Goal: Task Accomplishment & Management: Manage account settings

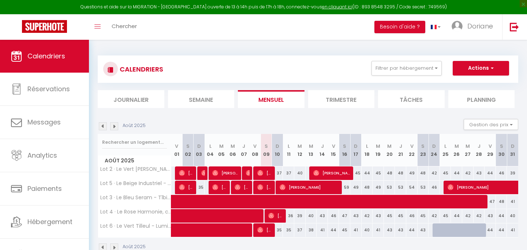
select select "0"
select select "50310"
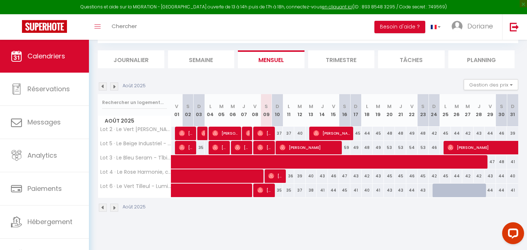
scroll to position [40, 0]
click at [219, 148] on span "[PERSON_NAME]" at bounding box center [219, 148] width 15 height 14
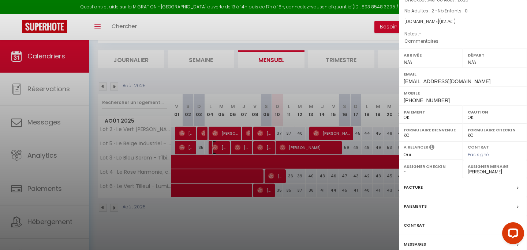
scroll to position [98, 0]
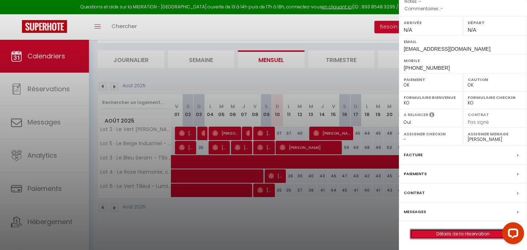
click at [454, 232] on link "Détails de la réservation" at bounding box center [462, 235] width 105 height 10
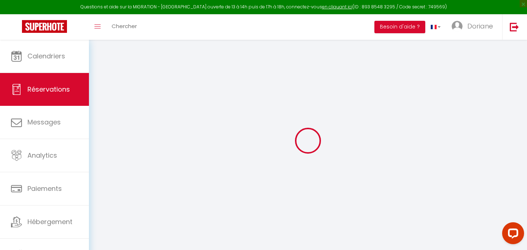
type input "Jourdin"
type input "[PERSON_NAME]"
type input "[EMAIL_ADDRESS][DOMAIN_NAME]"
type input "[PHONE_NUMBER]"
select select
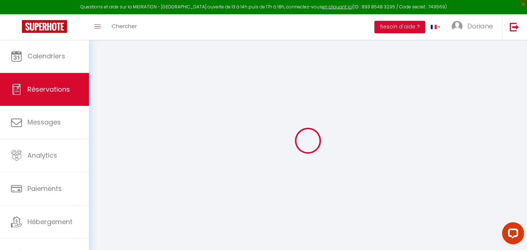
type input "3.92"
select select "65490"
select select "1"
select select
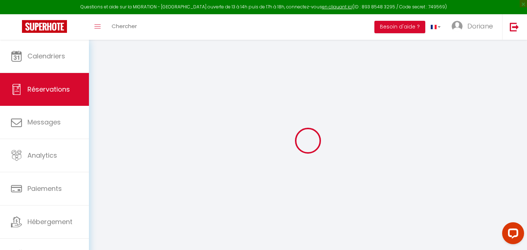
type input "2"
select select "12"
select select
type input "84"
checkbox input "false"
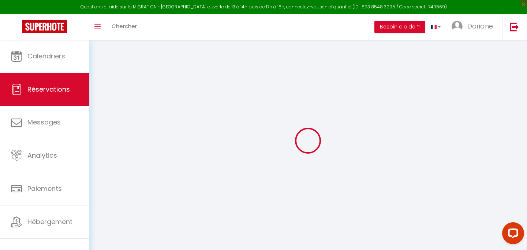
type input "0"
select select "1"
type input "0"
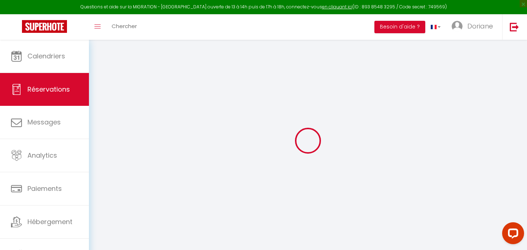
select select
select select "15"
checkbox input "false"
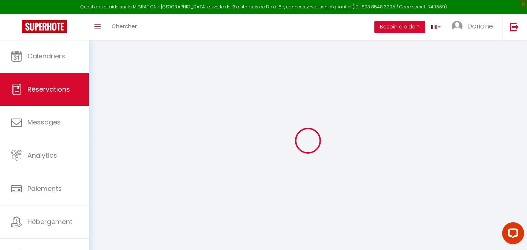
select select
checkbox input "false"
select select
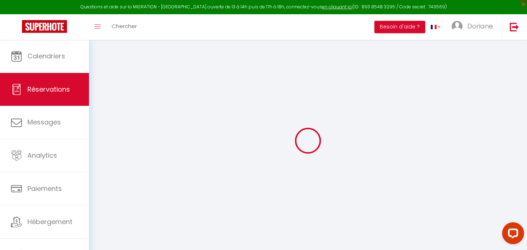
select select
checkbox input "false"
select select
type input "25"
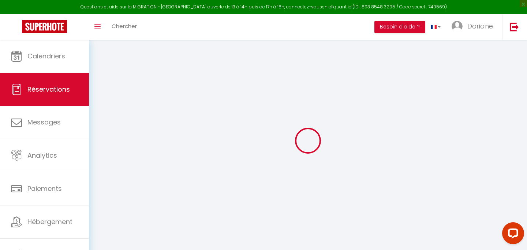
type input "3.7"
select select
checkbox input "false"
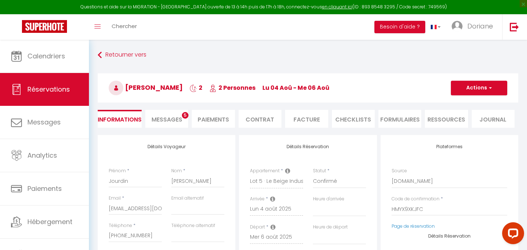
select select
checkbox input "false"
select select
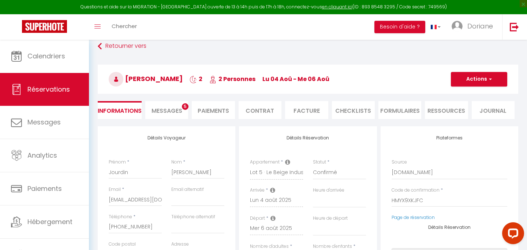
select select
checkbox input "false"
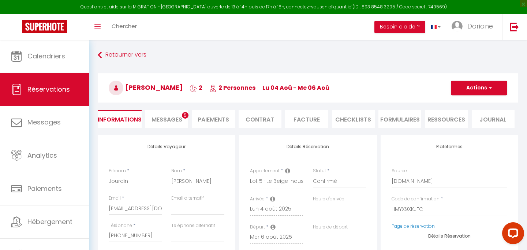
click at [356, 120] on li "CHECKLISTS" at bounding box center [353, 119] width 43 height 18
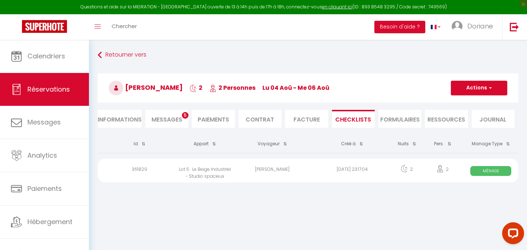
click at [493, 170] on span "Ménage" at bounding box center [490, 171] width 41 height 10
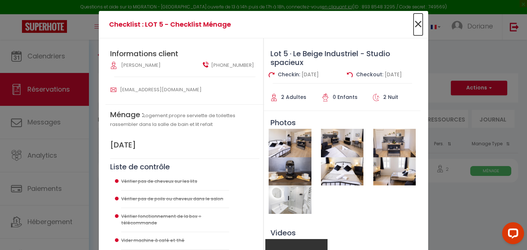
click at [417, 24] on span "×" at bounding box center [417, 25] width 9 height 22
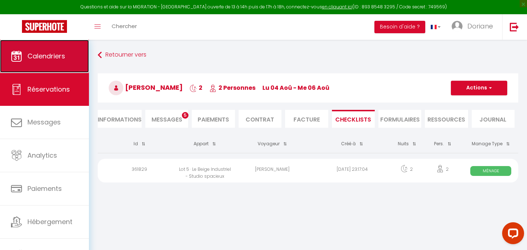
click at [61, 55] on span "Calendriers" at bounding box center [46, 56] width 38 height 9
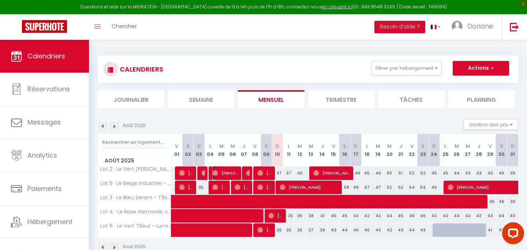
click at [236, 174] on span "[PERSON_NAME]" at bounding box center [225, 173] width 26 height 14
select select "OK"
select select "0"
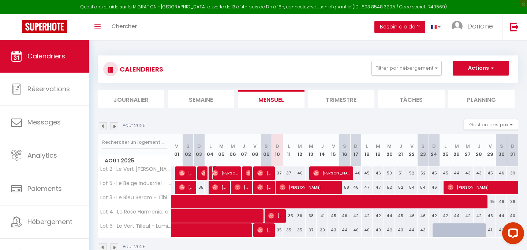
select select "1"
select select
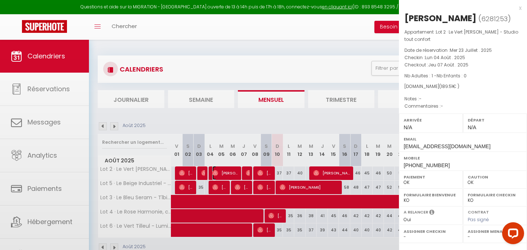
select select "50310"
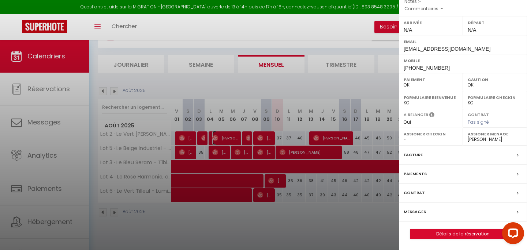
scroll to position [40, 0]
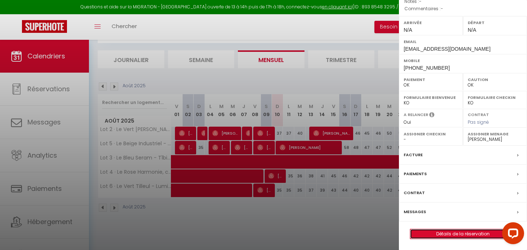
click at [465, 233] on link "Détails de la réservation" at bounding box center [462, 235] width 105 height 10
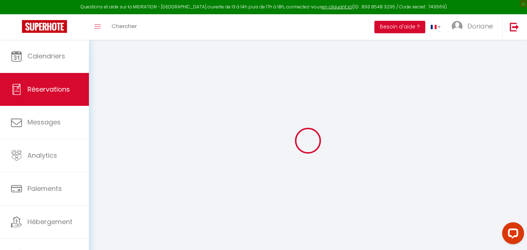
select select
checkbox input "false"
select select
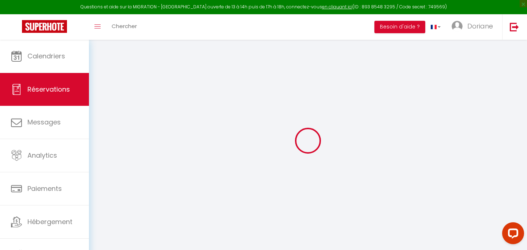
select select
checkbox input "false"
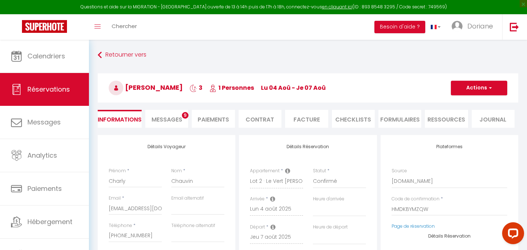
select select
type input "35"
type input "6.51"
select select
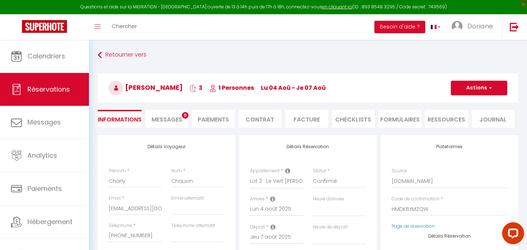
checkbox input "false"
select select
checkbox input "false"
select select
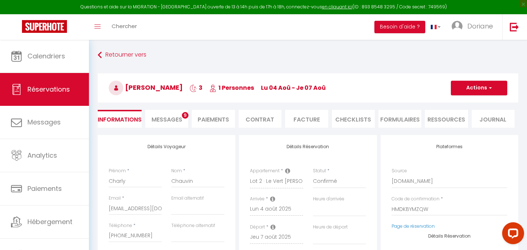
click at [354, 117] on li "CHECKLISTS" at bounding box center [353, 119] width 43 height 18
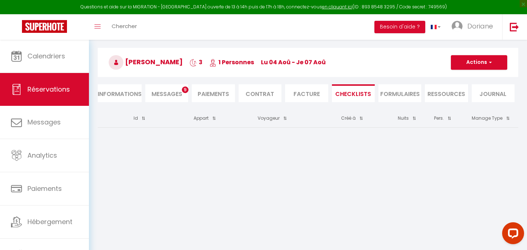
scroll to position [27, 0]
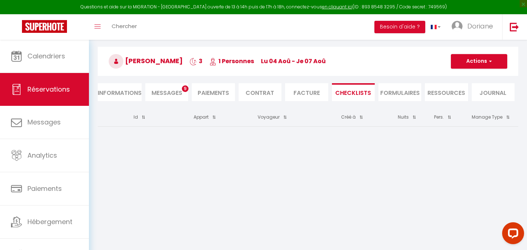
click at [128, 90] on li "Informations" at bounding box center [120, 92] width 44 height 18
select select
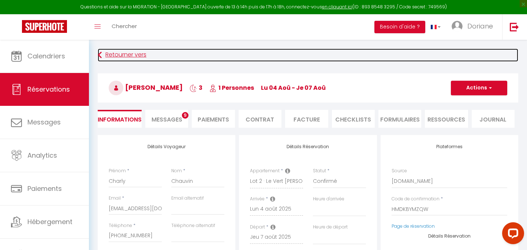
click at [113, 57] on link "Retourner vers" at bounding box center [308, 55] width 420 height 13
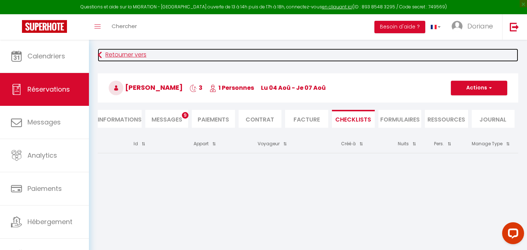
scroll to position [27, 0]
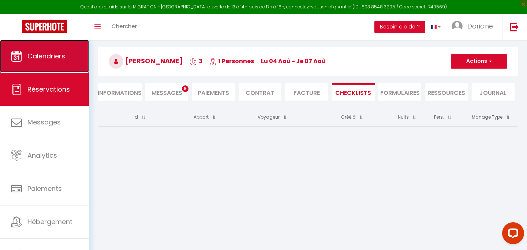
click at [56, 65] on link "Calendriers" at bounding box center [44, 56] width 89 height 33
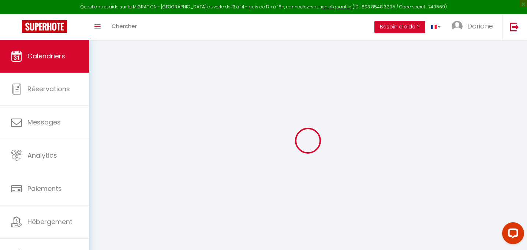
select select
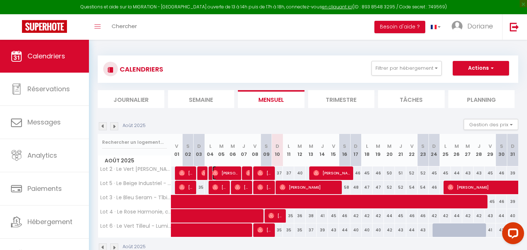
click at [233, 173] on span "[PERSON_NAME]" at bounding box center [225, 173] width 26 height 14
select select "OK"
select select "0"
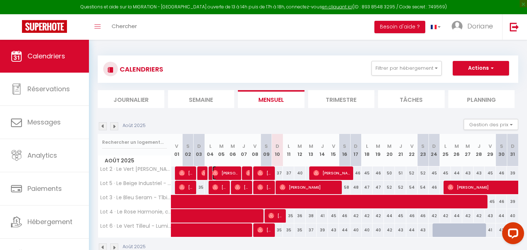
select select "1"
select select
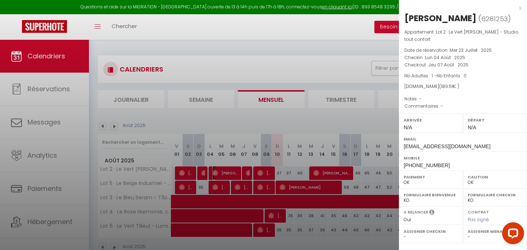
select select "50310"
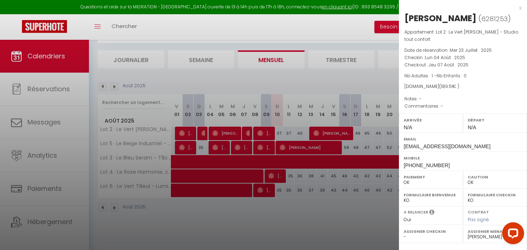
click at [520, 9] on div "x" at bounding box center [460, 8] width 122 height 9
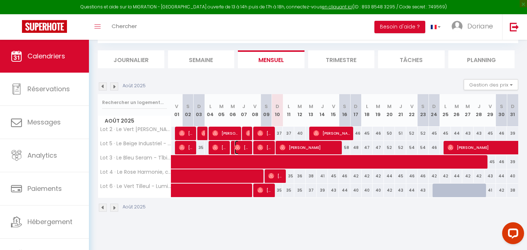
click at [245, 147] on span "[PERSON_NAME]" at bounding box center [241, 148] width 15 height 14
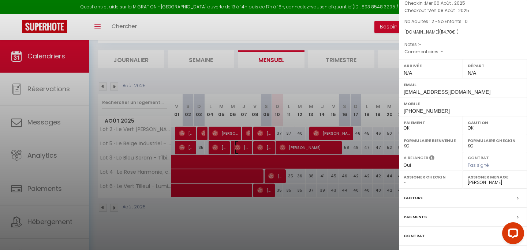
scroll to position [98, 0]
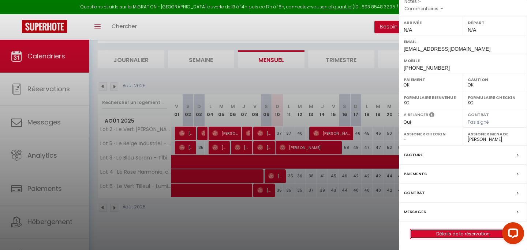
click at [468, 234] on link "Détails de la réservation" at bounding box center [462, 235] width 105 height 10
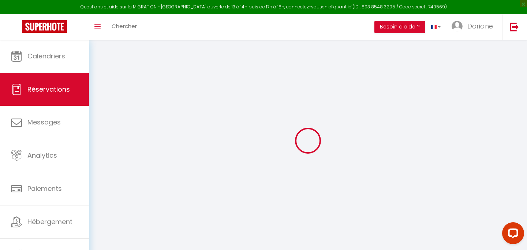
type input "Maÿlis"
type input "Collin"
type input "[EMAIL_ADDRESS][DOMAIN_NAME]"
type input "[PHONE_NUMBER]"
select select
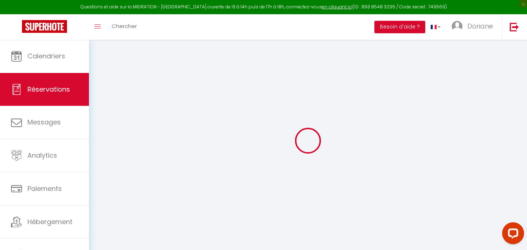
type input "19.979999999999997"
select select "65490"
select select "1"
select select
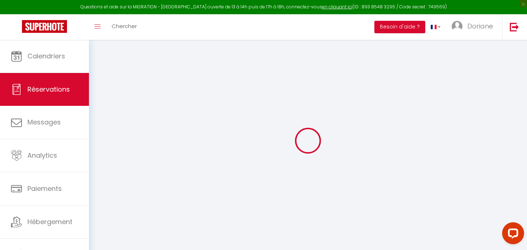
type input "2"
select select "12"
select select
type input "86"
checkbox input "false"
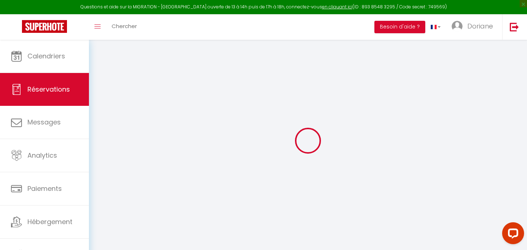
type input "0"
select select "1"
type input "0"
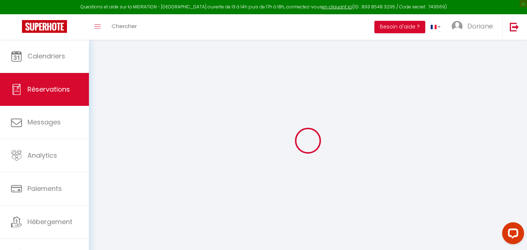
select select
select select "15"
checkbox input "false"
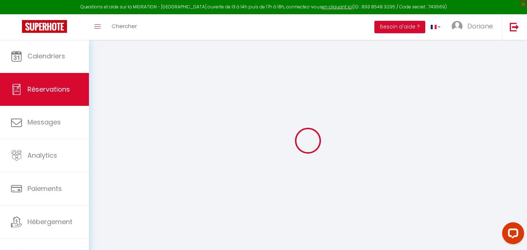
select select
checkbox input "false"
select select
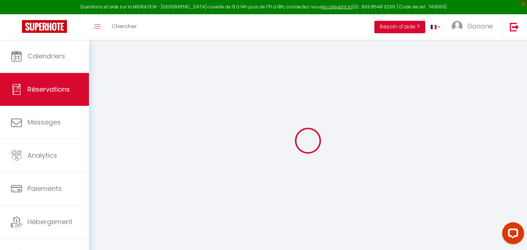
select select
checkbox input "false"
select select
type input "25"
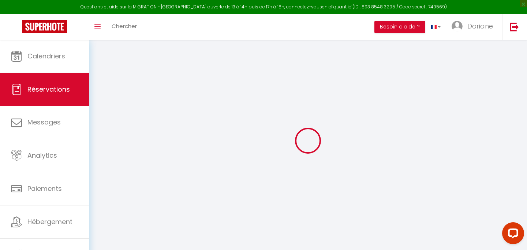
type input "3.78"
select select
checkbox input "false"
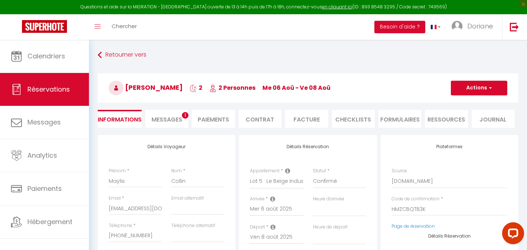
select select
checkbox input "false"
select select
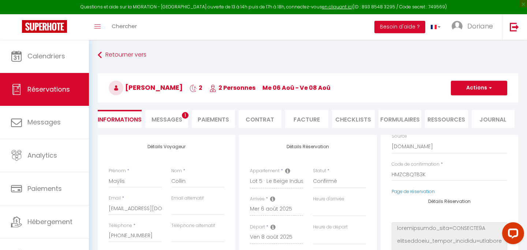
scroll to position [32, 0]
click at [359, 117] on li "CHECKLISTS" at bounding box center [353, 119] width 43 height 18
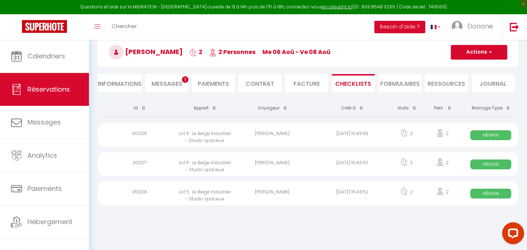
scroll to position [40, 0]
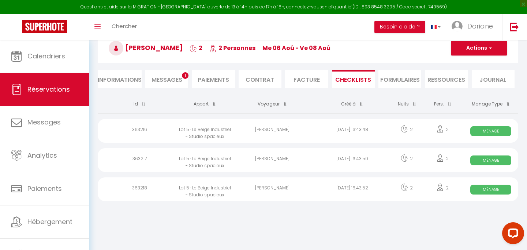
click at [487, 189] on span "Ménage" at bounding box center [490, 190] width 41 height 10
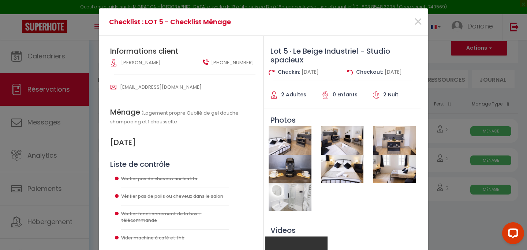
scroll to position [0, 0]
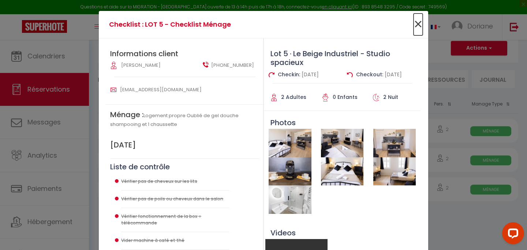
click at [419, 22] on span "×" at bounding box center [417, 25] width 9 height 22
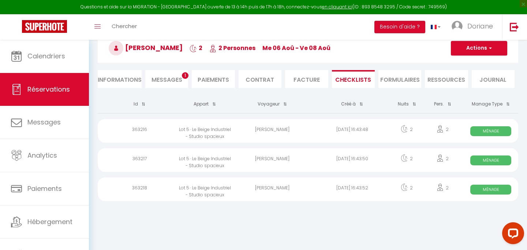
click at [493, 161] on span "Ménage" at bounding box center [490, 161] width 41 height 10
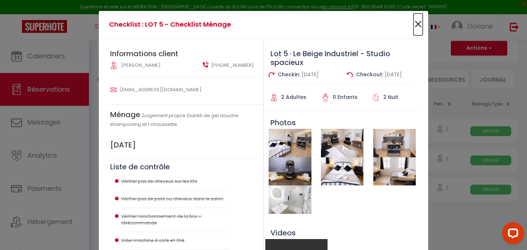
click at [416, 24] on span "×" at bounding box center [417, 25] width 9 height 22
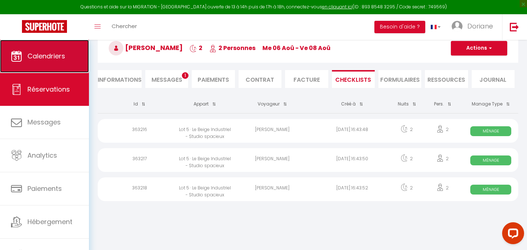
click at [53, 58] on span "Calendriers" at bounding box center [46, 56] width 38 height 9
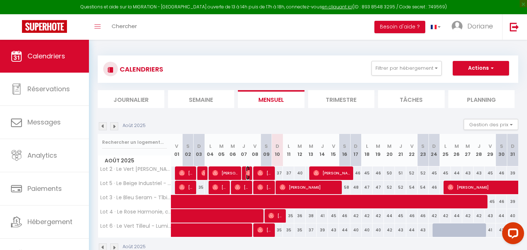
click at [248, 170] on span "[PERSON_NAME]" at bounding box center [248, 173] width 4 height 14
select select "OK"
select select "0"
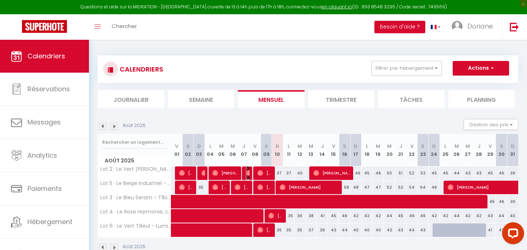
select select "1"
select select
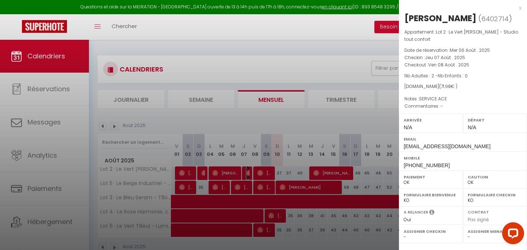
scroll to position [98, 0]
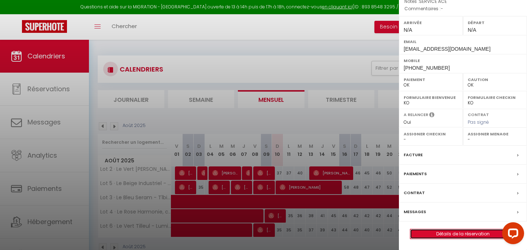
click at [454, 234] on link "Détails de la réservation" at bounding box center [462, 235] width 105 height 10
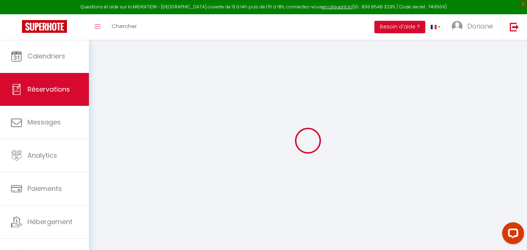
type input "[PERSON_NAME]"
type input "Chiron"
type input "[EMAIL_ADDRESS][DOMAIN_NAME]"
type input "[PHONE_NUMBER]"
select select
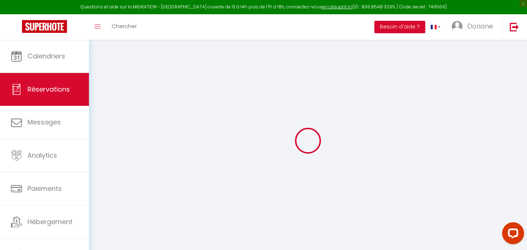
type input "12.6"
select select "65489"
select select "1"
select select
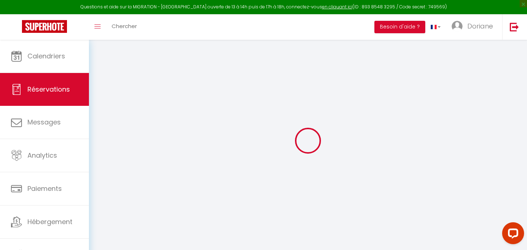
type input "2"
select select "12"
select select
type input "45"
checkbox input "false"
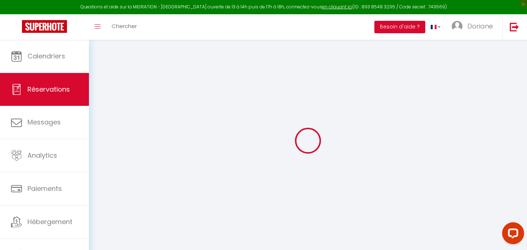
type input "0"
select select "1"
type input "0"
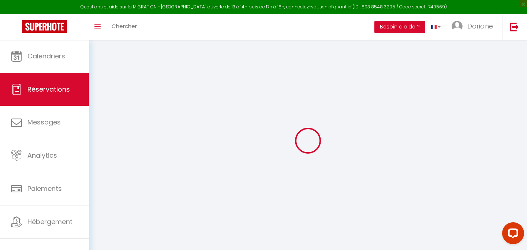
select select
select select "15"
checkbox input "false"
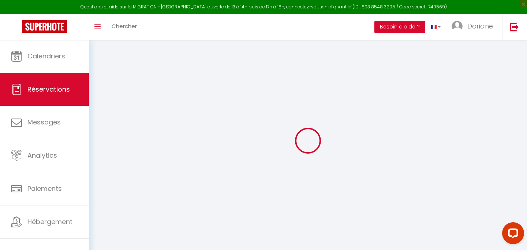
select select
checkbox input "false"
select select
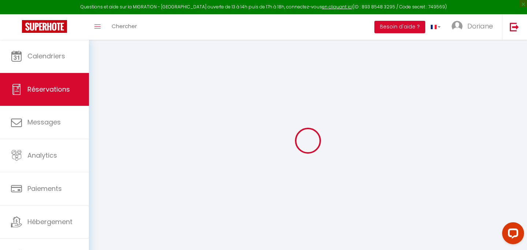
select select
checkbox input "false"
type textarea "SERVICE ACE"
select select
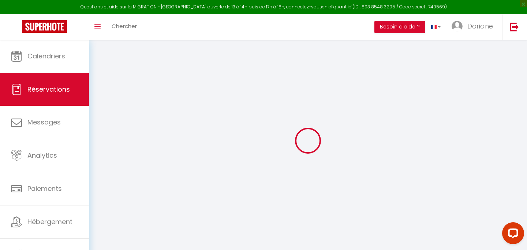
type input "25"
type input "1.98"
select select
checkbox input "false"
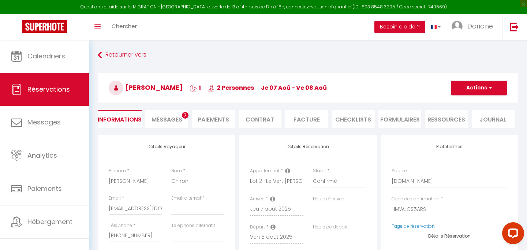
select select
checkbox input "false"
select select
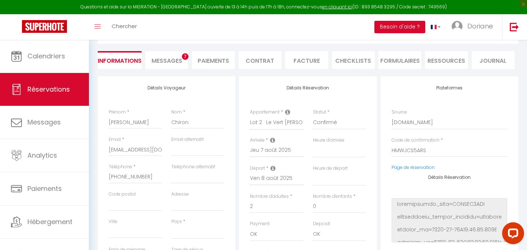
select select
checkbox input "false"
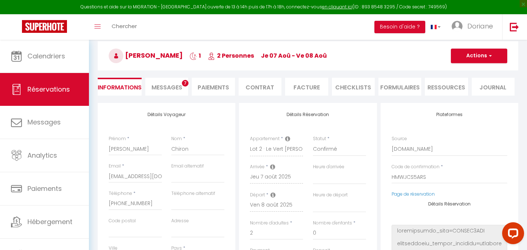
scroll to position [31, 0]
click at [351, 88] on li "CHECKLISTS" at bounding box center [353, 88] width 43 height 18
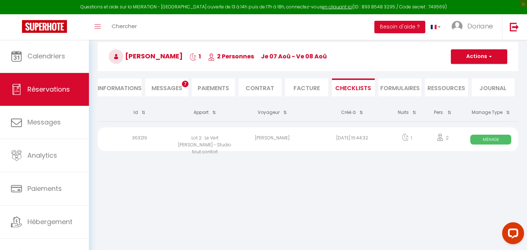
click at [488, 138] on span "Ménage" at bounding box center [490, 140] width 41 height 10
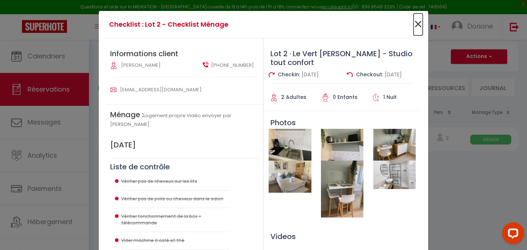
click at [419, 25] on span "×" at bounding box center [417, 25] width 9 height 22
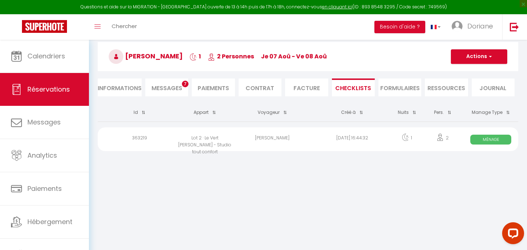
click at [131, 88] on li "Informations" at bounding box center [120, 88] width 44 height 18
select select
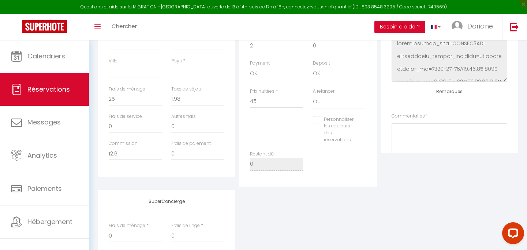
scroll to position [219, 0]
click at [408, 130] on textarea at bounding box center [449, 146] width 116 height 44
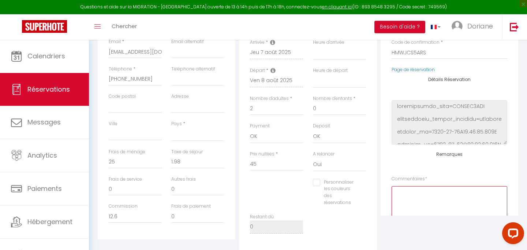
scroll to position [82, 0]
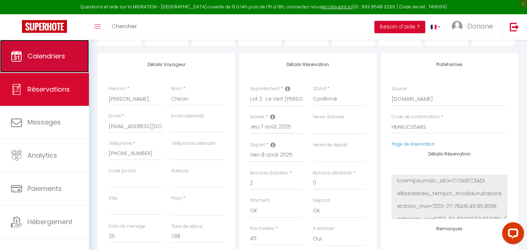
click at [54, 59] on span "Calendriers" at bounding box center [46, 56] width 38 height 9
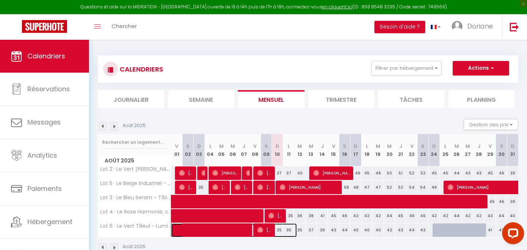
click at [245, 232] on span at bounding box center [238, 231] width 118 height 14
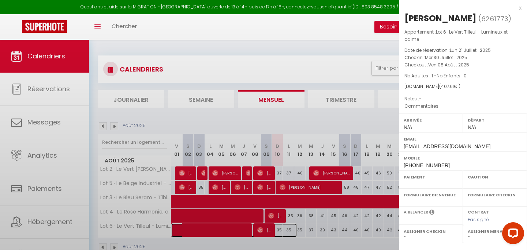
select select "OK"
select select "0"
select select "1"
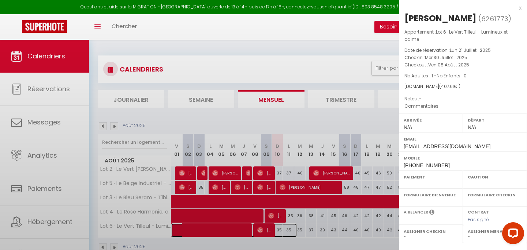
select select
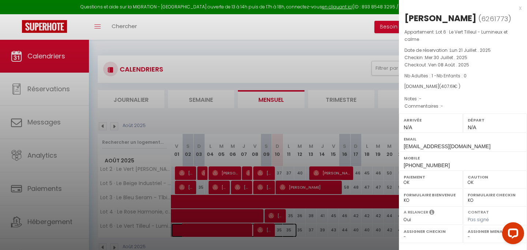
select select "50310"
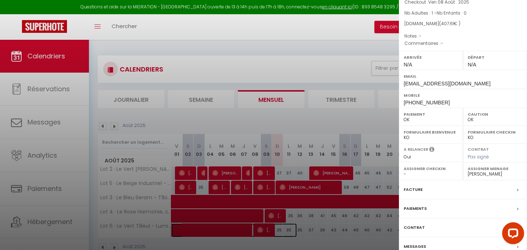
scroll to position [98, 0]
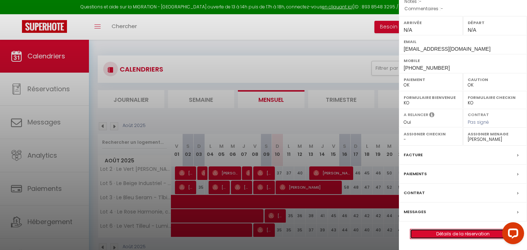
click at [453, 235] on link "Détails de la réservation" at bounding box center [462, 235] width 105 height 10
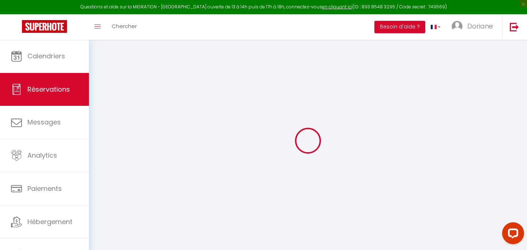
select select
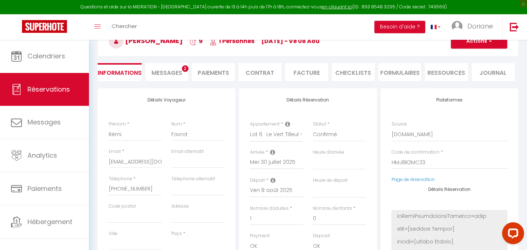
click at [351, 69] on li "CHECKLISTS" at bounding box center [353, 72] width 43 height 18
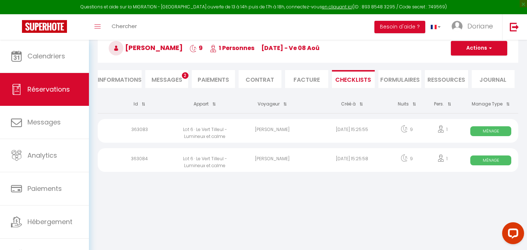
scroll to position [40, 0]
click at [490, 161] on span "Ménage" at bounding box center [490, 161] width 41 height 10
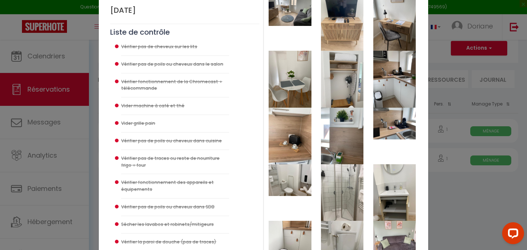
scroll to position [0, 0]
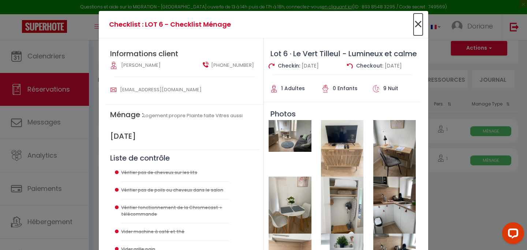
click at [418, 21] on span "×" at bounding box center [417, 25] width 9 height 22
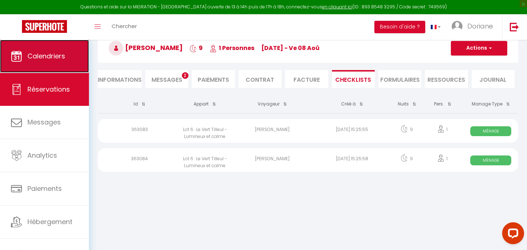
click at [59, 60] on span "Calendriers" at bounding box center [46, 56] width 38 height 9
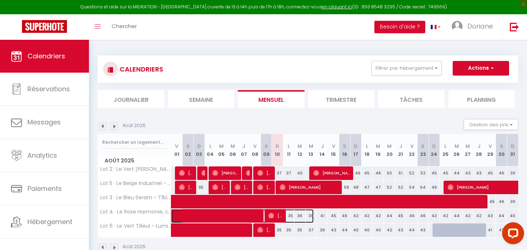
click at [258, 214] on span at bounding box center [246, 217] width 135 height 14
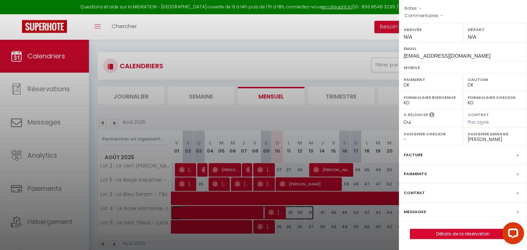
scroll to position [5, 0]
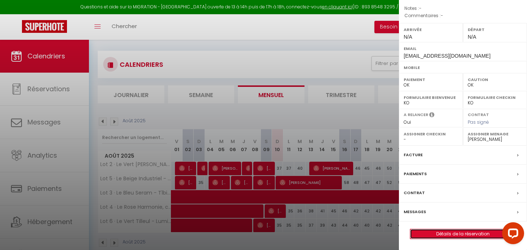
click at [459, 233] on link "Détails de la réservation" at bounding box center [462, 235] width 105 height 10
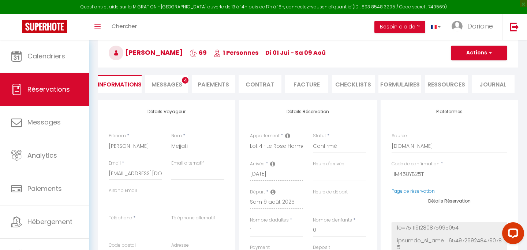
scroll to position [17, 0]
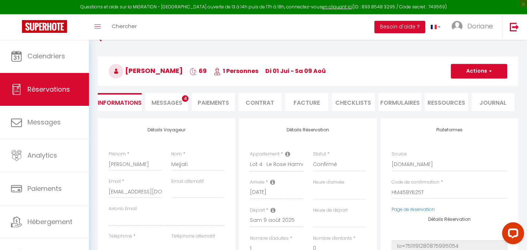
click at [353, 103] on li "CHECKLISTS" at bounding box center [353, 102] width 43 height 18
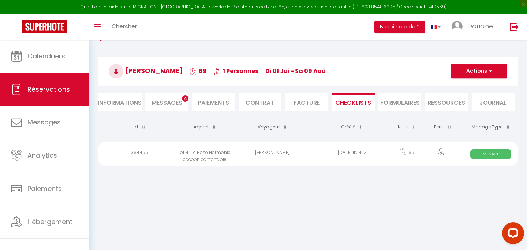
click at [484, 152] on span "Ménage" at bounding box center [490, 155] width 41 height 10
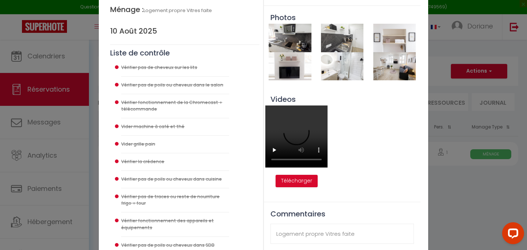
scroll to position [101, 0]
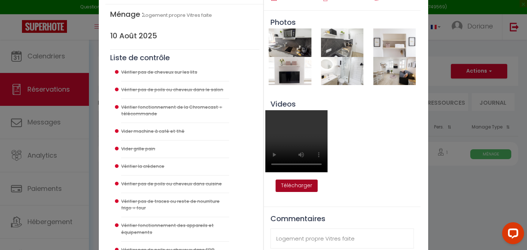
click at [292, 184] on button "Télécharger" at bounding box center [296, 186] width 42 height 12
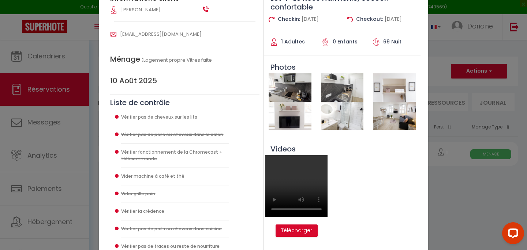
scroll to position [0, 0]
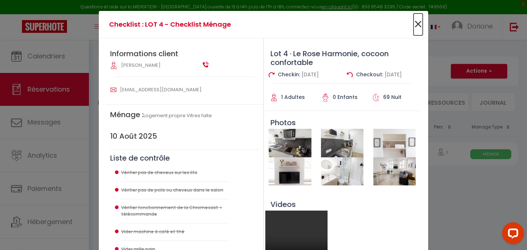
click at [418, 25] on span "×" at bounding box center [417, 25] width 9 height 22
